Goal: Information Seeking & Learning: Learn about a topic

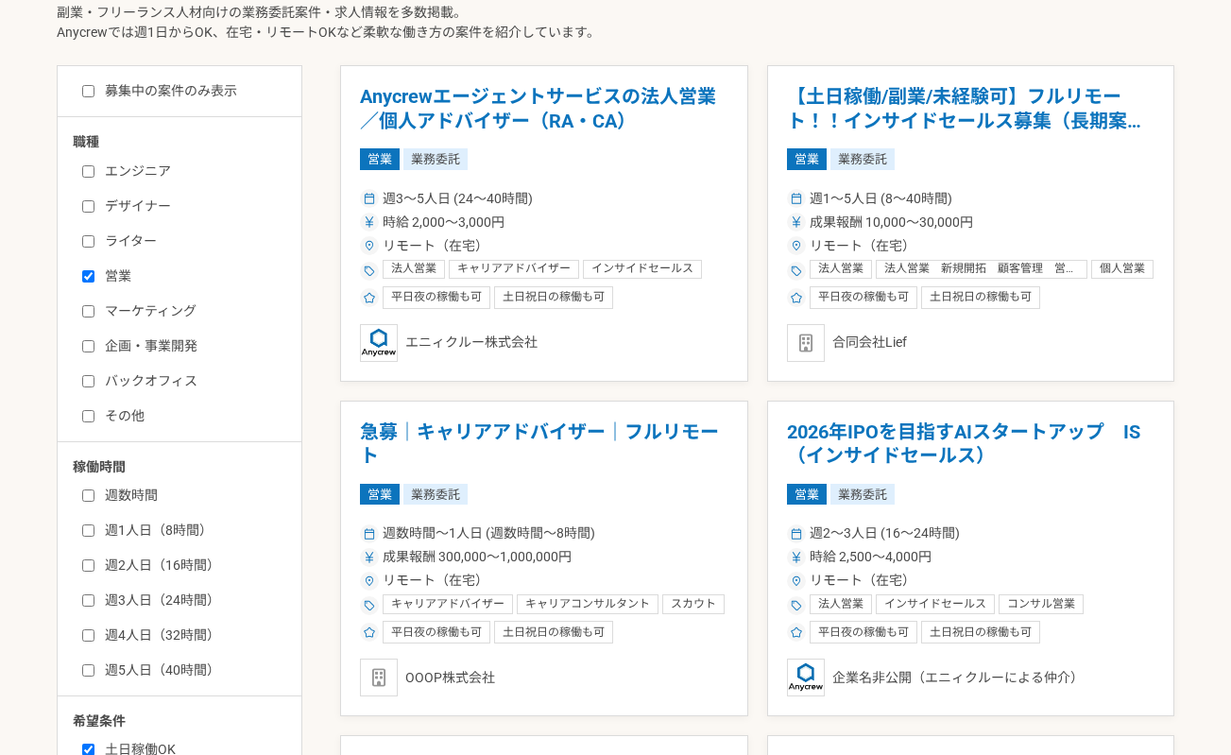
scroll to position [567, 0]
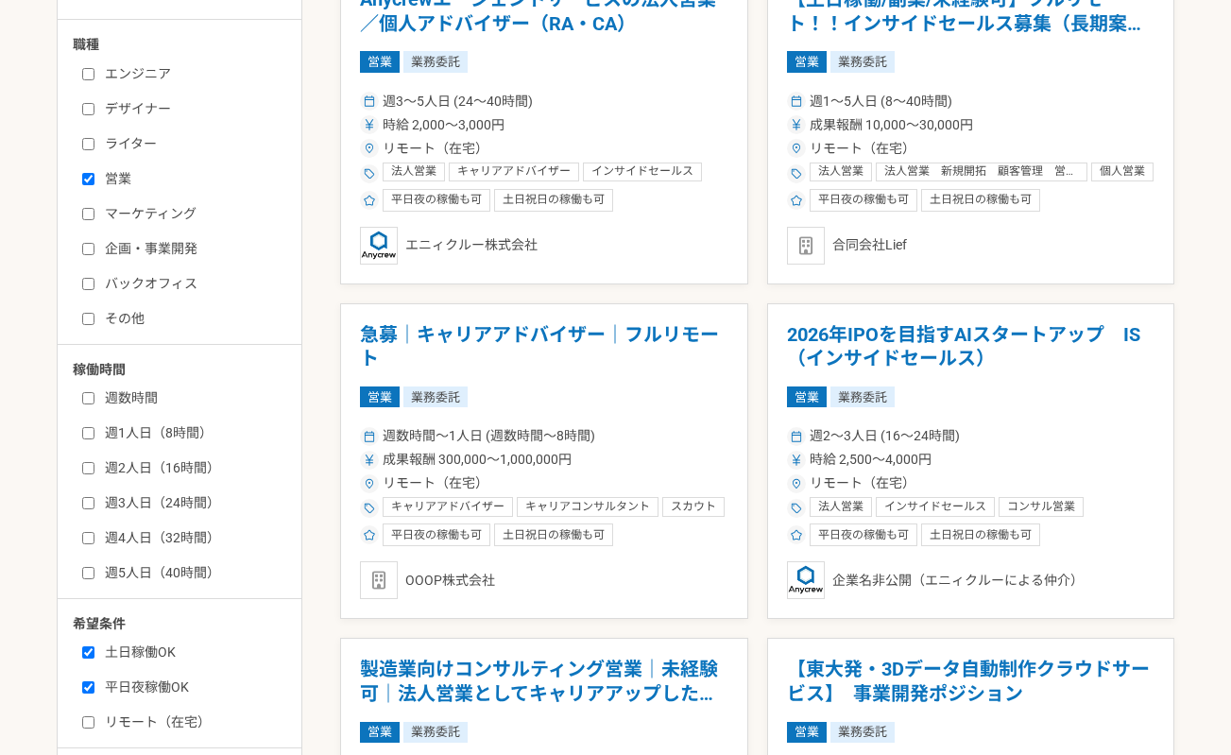
drag, startPoint x: 93, startPoint y: 186, endPoint x: 95, endPoint y: 273, distance: 87.0
click at [93, 186] on label "営業" at bounding box center [190, 179] width 217 height 20
click at [93, 185] on input "営業" at bounding box center [88, 179] width 12 height 12
checkbox input "false"
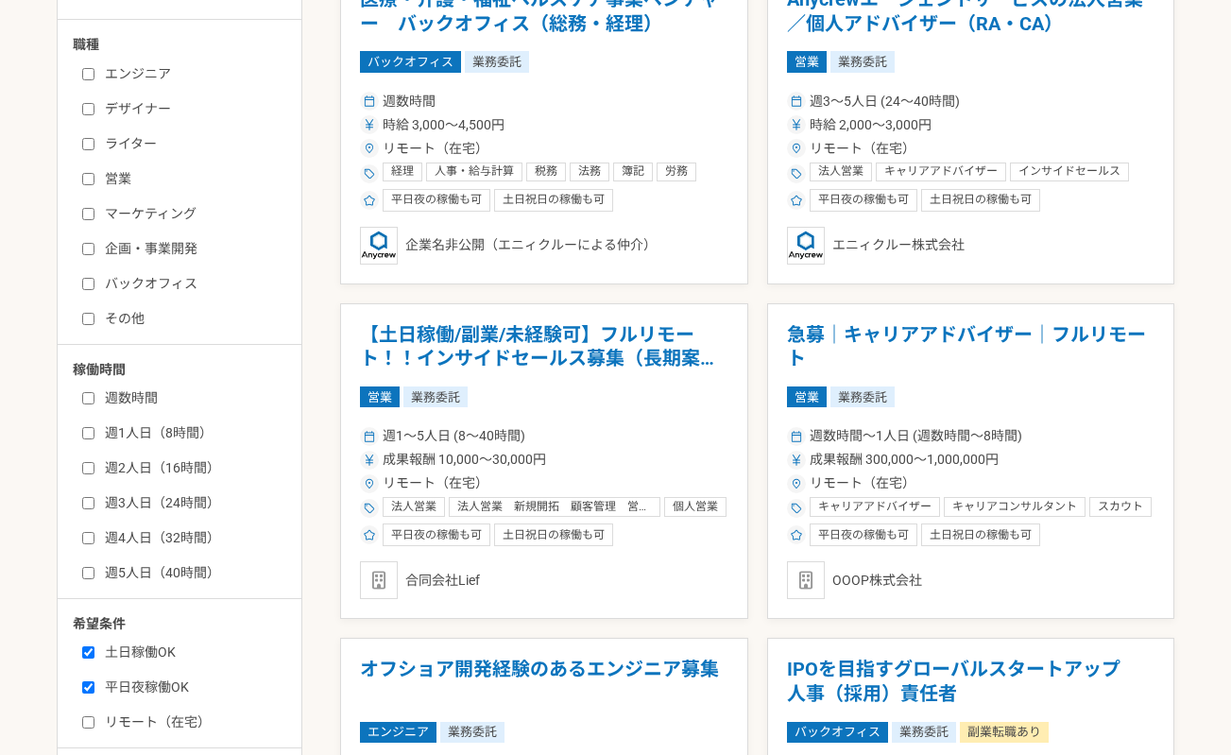
click at [88, 291] on label "バックオフィス" at bounding box center [190, 284] width 217 height 20
click at [88, 290] on input "バックオフィス" at bounding box center [88, 284] width 12 height 12
checkbox input "true"
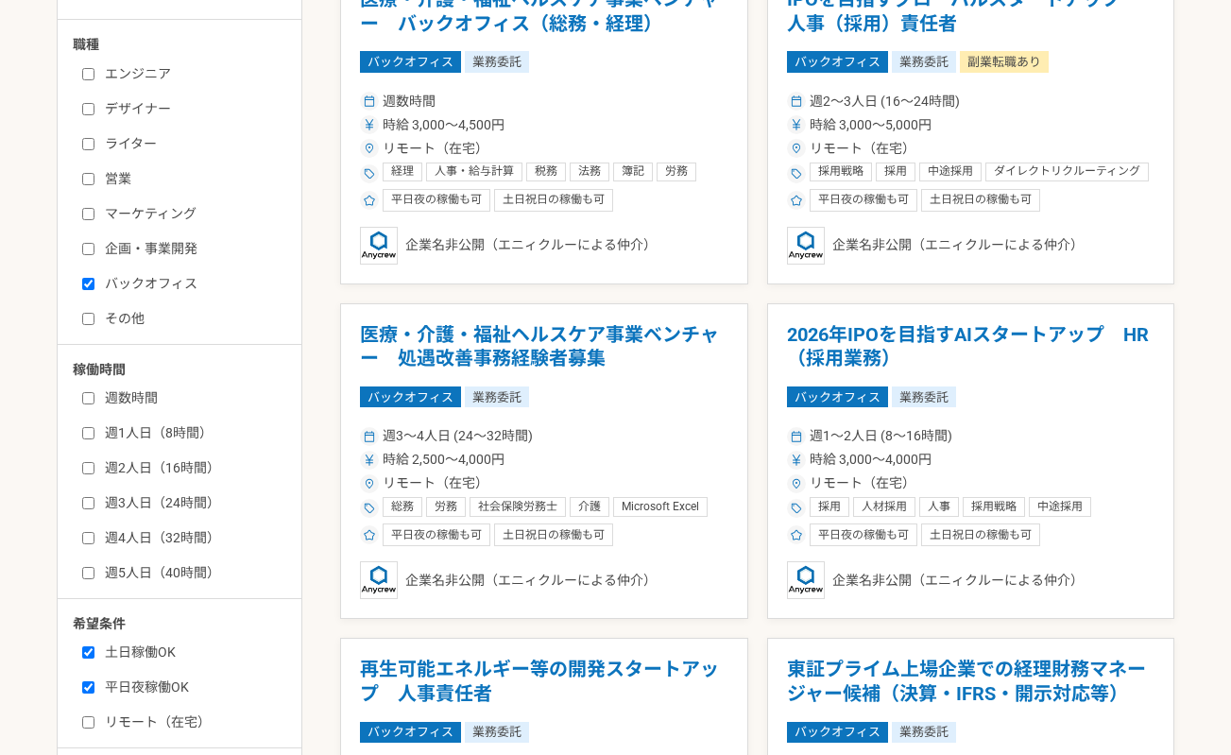
click at [92, 320] on input "その他" at bounding box center [88, 319] width 12 height 12
checkbox input "true"
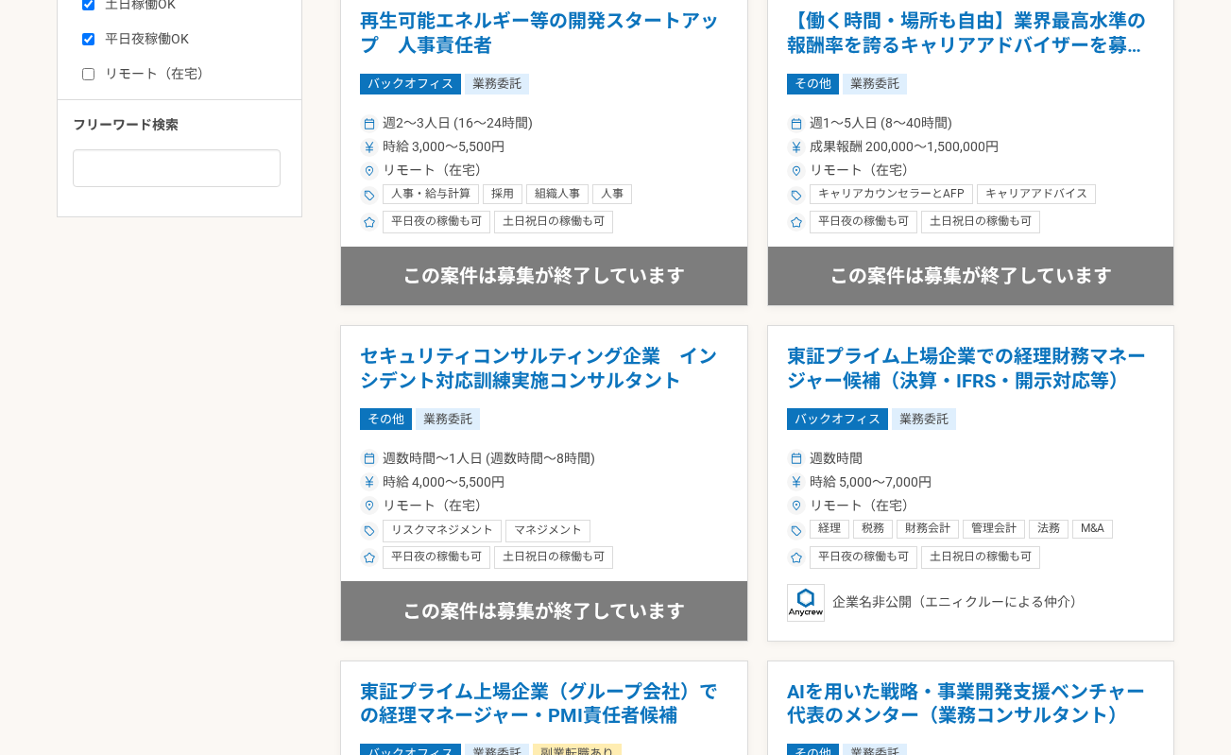
scroll to position [851, 0]
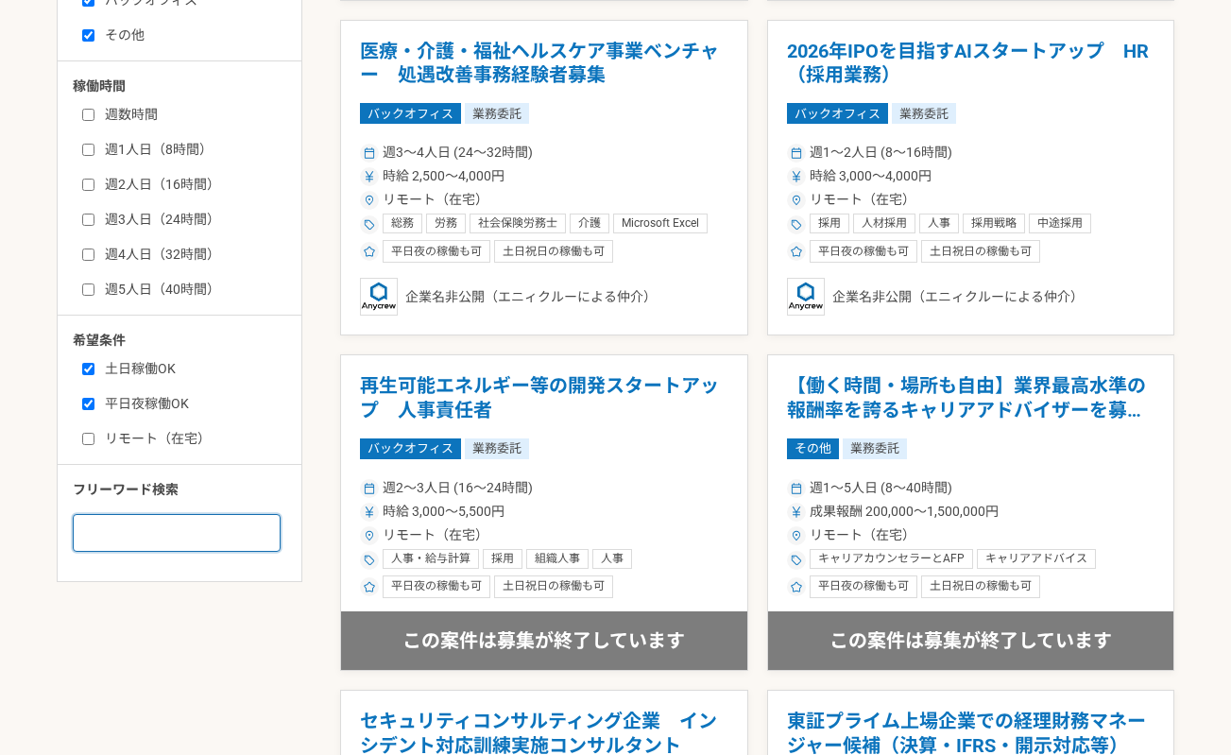
click at [221, 537] on input at bounding box center [177, 533] width 208 height 38
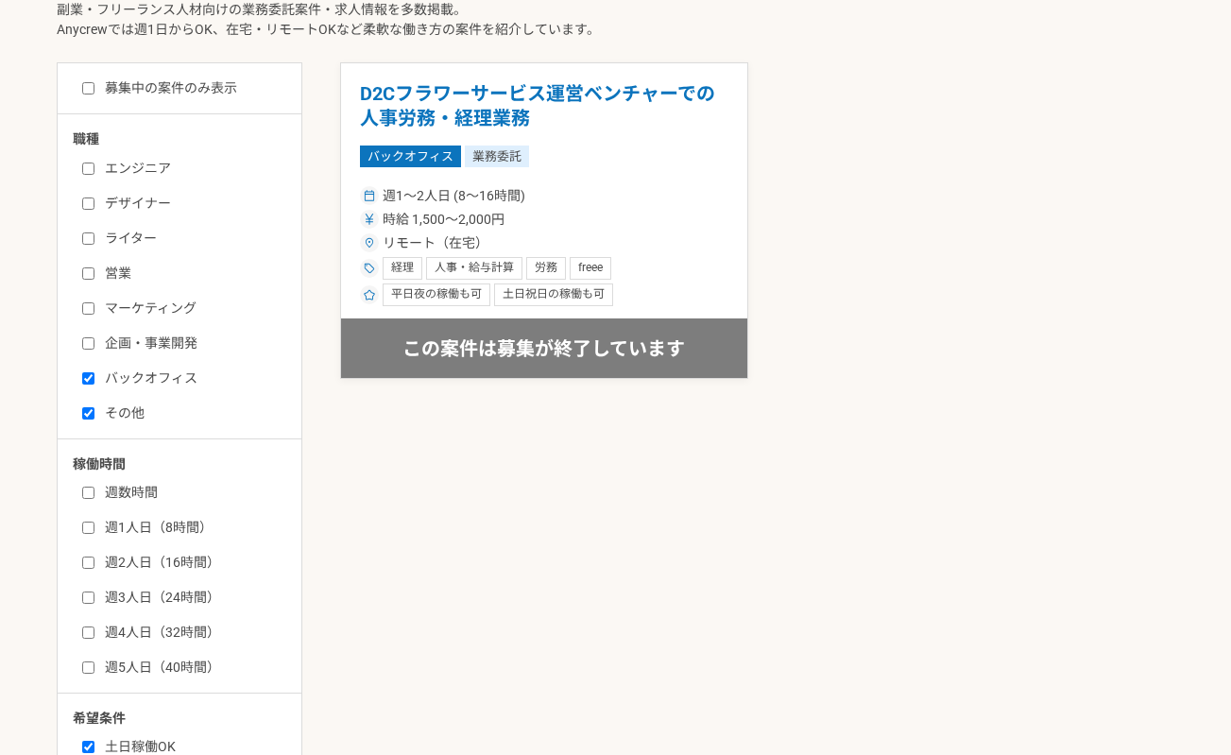
scroll to position [1229, 0]
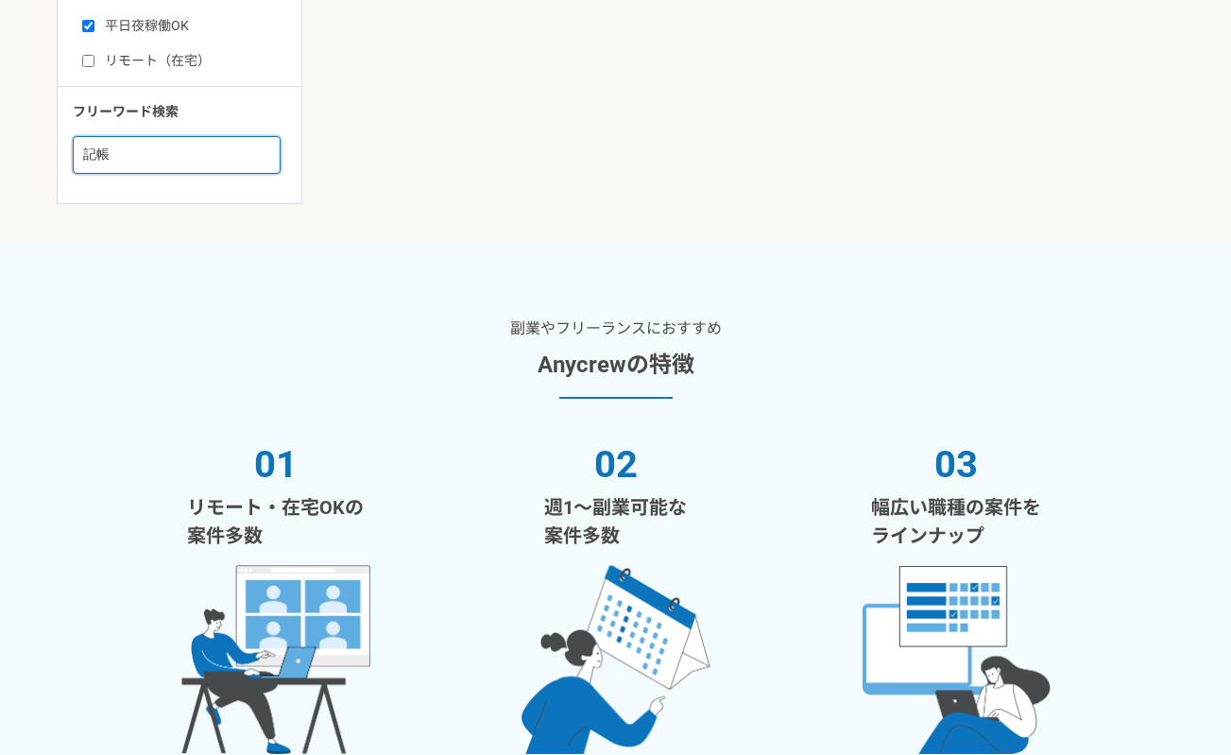
type input "記"
type input "簿記"
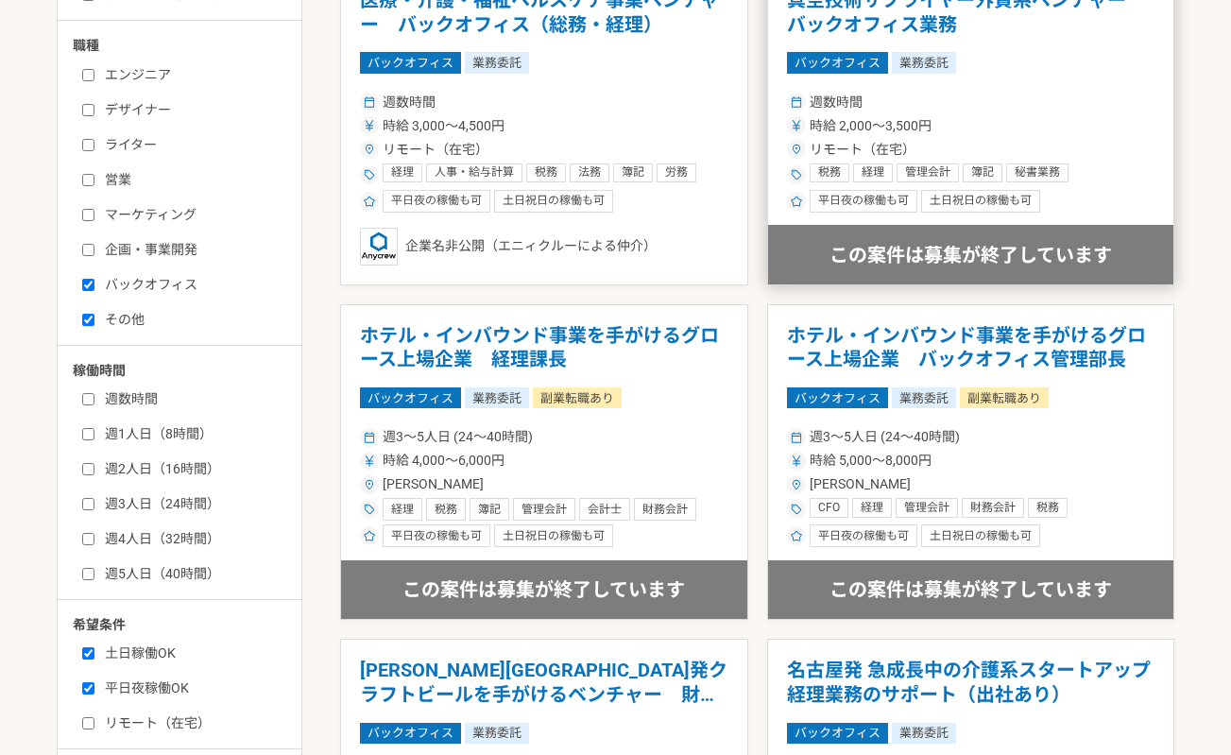
scroll to position [567, 0]
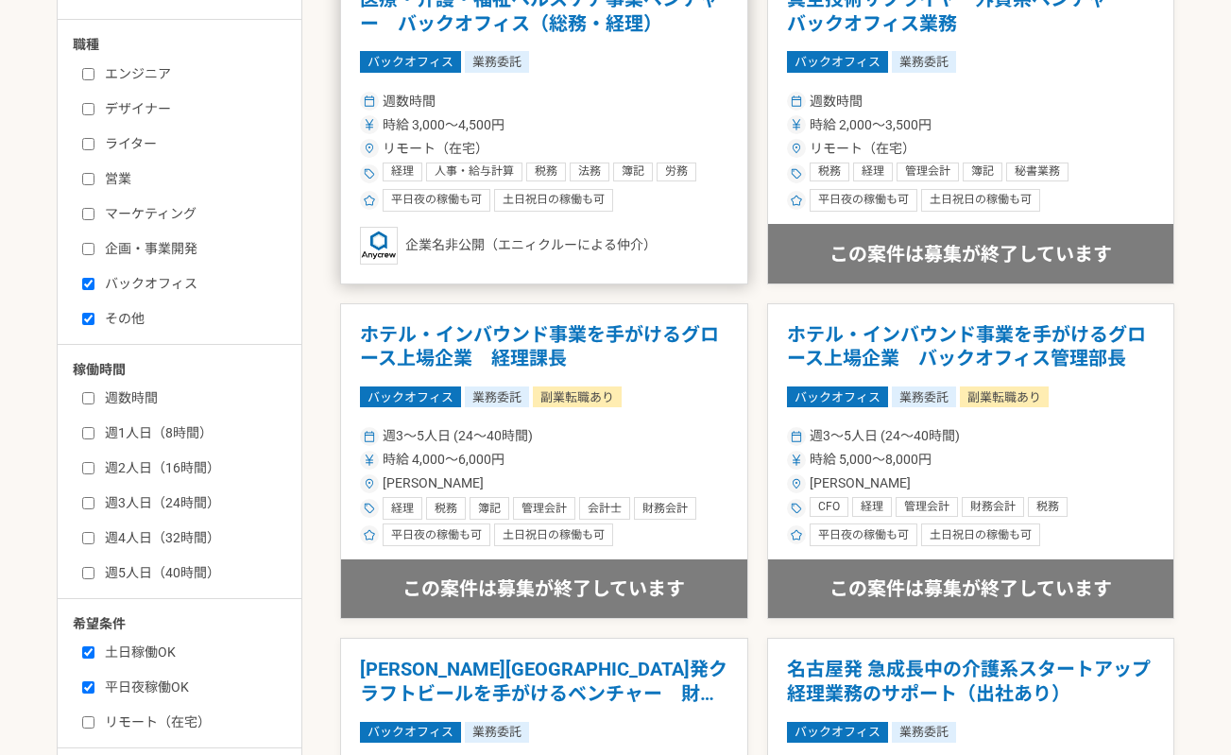
click at [657, 89] on div "週数時間 時給 3,000〜4,500円 リモート（在宅） 経理 人事・給与計算 税務 法務 簿記 労務 総務 人事 社会保険労務士 バックオフィス 勤怠管理…" at bounding box center [544, 150] width 369 height 124
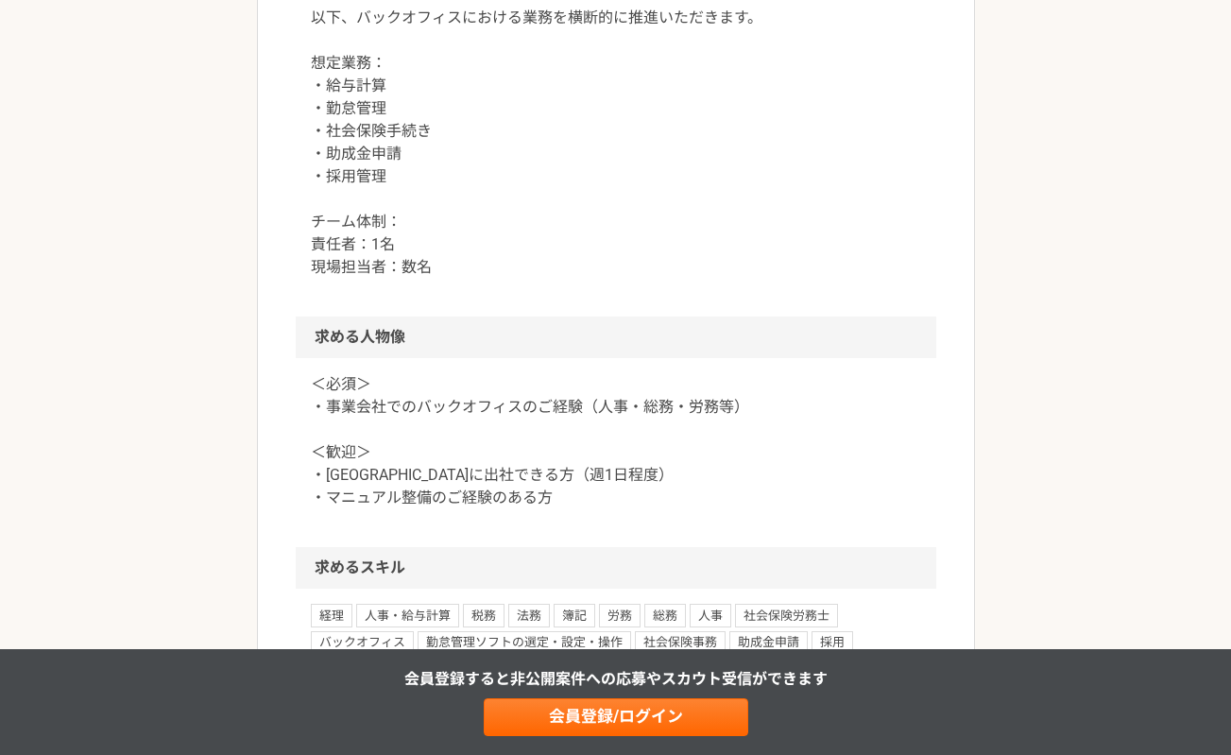
scroll to position [1040, 0]
